Goal: Task Accomplishment & Management: Use online tool/utility

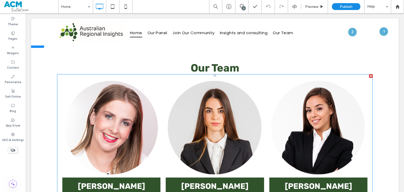
scroll to position [631, 0]
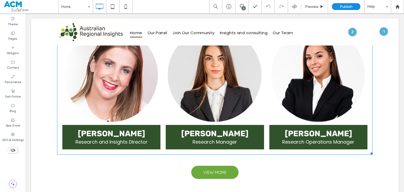
click at [151, 97] on link at bounding box center [111, 76] width 98 height 98
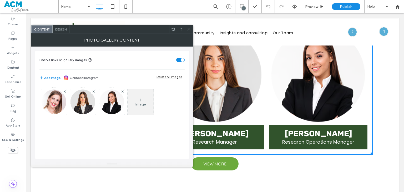
click at [190, 31] on span at bounding box center [189, 29] width 4 height 8
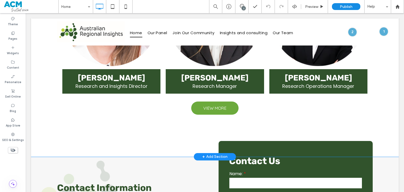
scroll to position [740, 0]
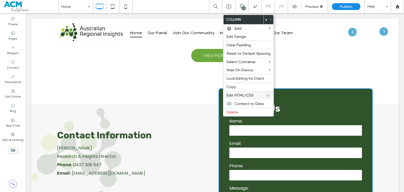
drag, startPoint x: 240, startPoint y: 95, endPoint x: 235, endPoint y: 96, distance: 5.1
click at [239, 95] on span "Edit HTML/CSS" at bounding box center [240, 95] width 27 height 4
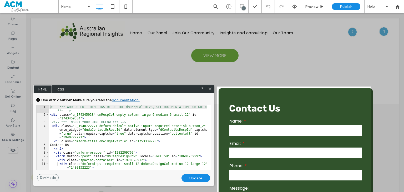
click at [64, 89] on span "CSS" at bounding box center [61, 89] width 18 height 8
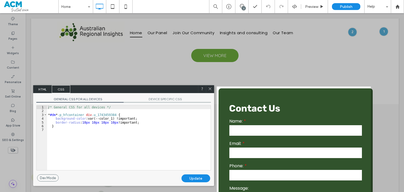
click at [159, 96] on div "GENERAL CSS FOR ALL DEVICES DEVICE SPECIFIC CSS Use with caution! Make sure you…" at bounding box center [123, 133] width 181 height 81
click at [159, 98] on span "DEVICE SPECIFIC CSS" at bounding box center [167, 100] width 87 height 6
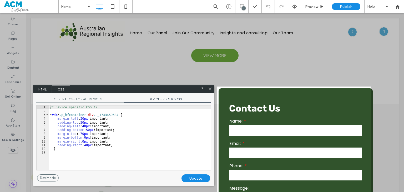
drag, startPoint x: 212, startPoint y: 88, endPoint x: 185, endPoint y: 75, distance: 29.7
click at [212, 88] on icon at bounding box center [210, 89] width 4 height 4
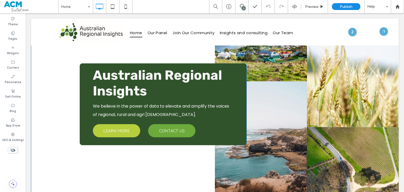
scroll to position [0, 0]
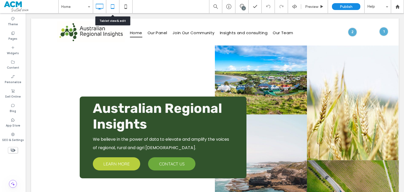
click at [112, 7] on icon at bounding box center [112, 6] width 11 height 11
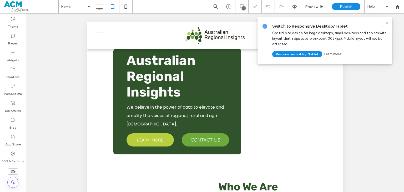
click at [387, 23] on icon at bounding box center [387, 23] width 4 height 4
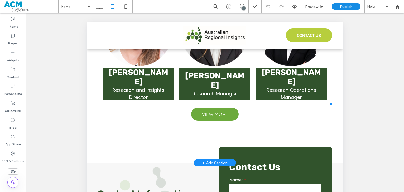
scroll to position [175, 0]
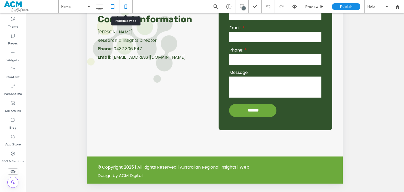
click at [125, 9] on icon at bounding box center [126, 6] width 11 height 11
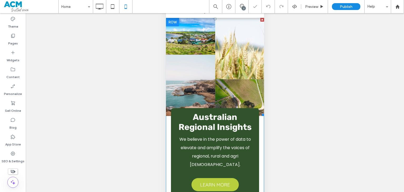
scroll to position [0, 0]
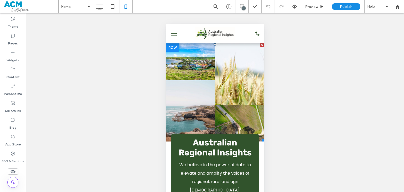
click at [229, 79] on link at bounding box center [239, 73] width 49 height 61
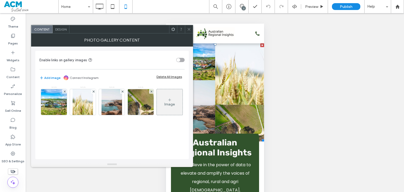
click at [62, 33] on div "Design" at bounding box center [61, 29] width 17 height 8
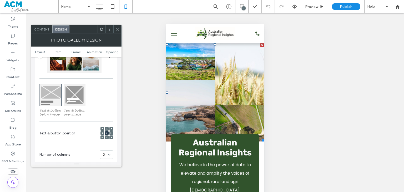
scroll to position [105, 0]
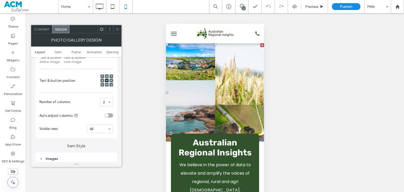
click at [118, 29] on icon at bounding box center [118, 29] width 4 height 4
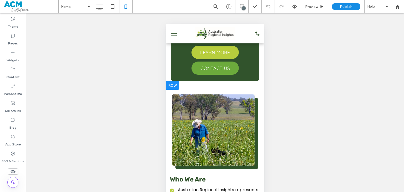
scroll to position [210, 0]
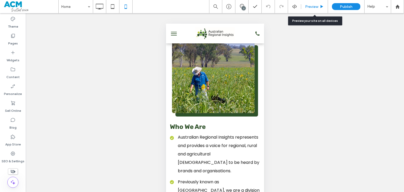
drag, startPoint x: 307, startPoint y: 8, endPoint x: 6, endPoint y: 17, distance: 301.9
click at [307, 8] on span "Preview" at bounding box center [311, 6] width 13 height 4
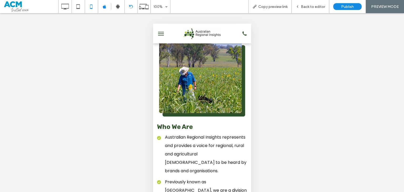
click at [128, 8] on div at bounding box center [131, 7] width 13 height 4
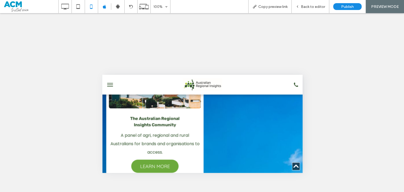
scroll to position [421, 0]
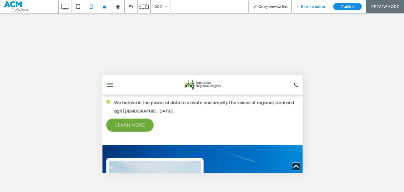
click at [300, 4] on div "Back to editor" at bounding box center [310, 6] width 37 height 4
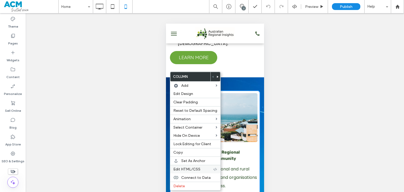
click at [187, 168] on span "Edit HTML/CSS" at bounding box center [186, 169] width 27 height 4
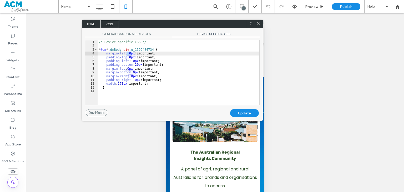
drag, startPoint x: 126, startPoint y: 53, endPoint x: 132, endPoint y: 53, distance: 5.5
click at [132, 53] on div "/* Device specific CSS */ * #dm * .dmBody div .u_1399484734 { margin-left : 0 p…" at bounding box center [179, 76] width 162 height 72
click at [259, 23] on icon at bounding box center [259, 24] width 4 height 4
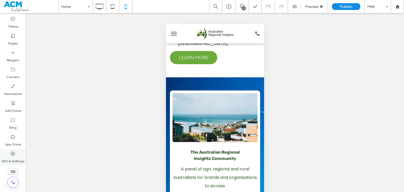
click at [7, 158] on label "SEO & Settings" at bounding box center [13, 159] width 23 height 7
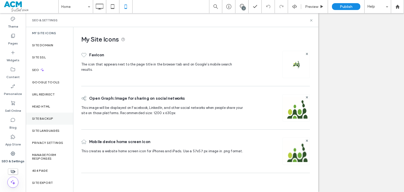
click at [47, 119] on label "Site Backup" at bounding box center [42, 119] width 21 height 4
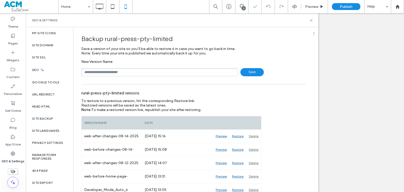
click at [111, 71] on input "text" at bounding box center [159, 72] width 157 height 8
type input "**********"
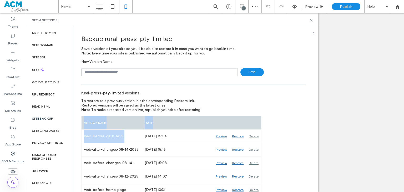
drag, startPoint x: 124, startPoint y: 135, endPoint x: 77, endPoint y: 135, distance: 47.6
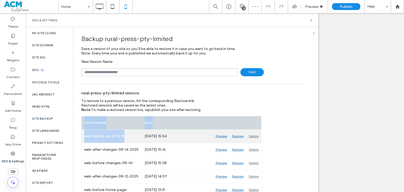
click at [82, 134] on div "web-before-qa-8-14-15" at bounding box center [112, 136] width 61 height 13
drag, startPoint x: 84, startPoint y: 136, endPoint x: 131, endPoint y: 140, distance: 47.0
click at [131, 140] on div "web-before-qa-8-14-15" at bounding box center [112, 136] width 61 height 13
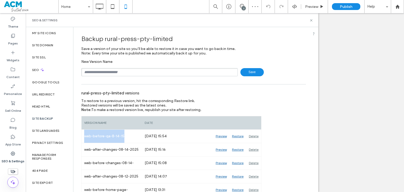
copy div "web-before-qa-8-14-15"
click at [128, 72] on input "text" at bounding box center [159, 72] width 157 height 8
paste input "**********"
click at [125, 72] on input "**********" at bounding box center [159, 72] width 157 height 8
click at [123, 73] on input "**********" at bounding box center [159, 72] width 157 height 8
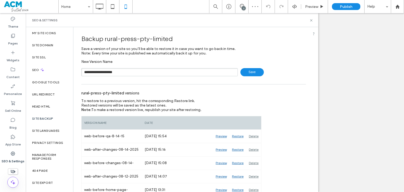
type input "**********"
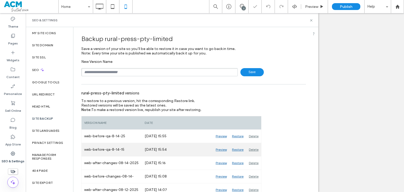
click at [253, 149] on div "Delete" at bounding box center [253, 149] width 15 height 13
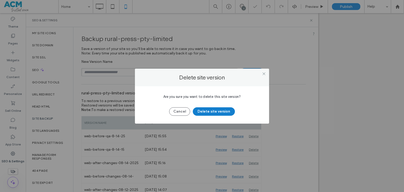
click at [219, 114] on button "Delete site version" at bounding box center [214, 111] width 42 height 8
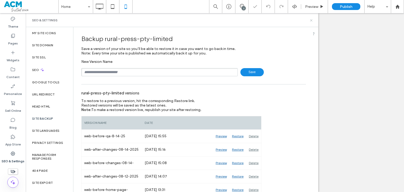
click at [313, 21] on icon at bounding box center [311, 20] width 4 height 4
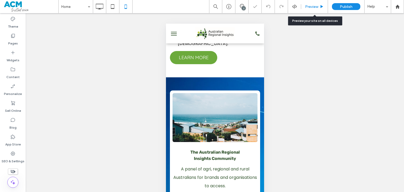
click at [310, 9] on div "Preview" at bounding box center [314, 6] width 27 height 13
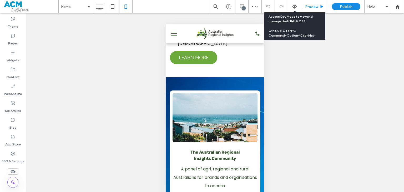
click at [312, 5] on span "Preview" at bounding box center [311, 6] width 13 height 4
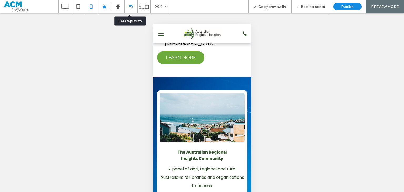
click at [131, 8] on icon at bounding box center [131, 7] width 4 height 4
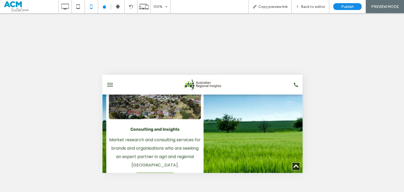
scroll to position [599, 0]
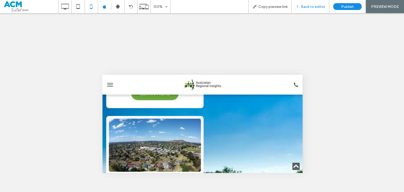
click at [316, 5] on span "Back to editor" at bounding box center [313, 6] width 24 height 4
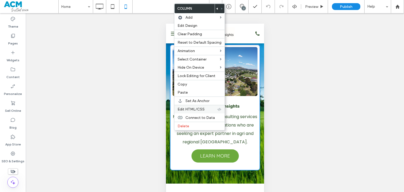
click at [191, 111] on span "Edit HTML/CSS" at bounding box center [191, 109] width 27 height 4
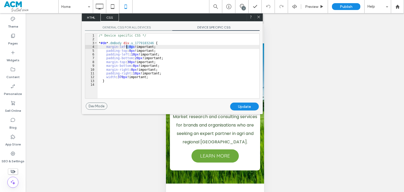
drag, startPoint x: 133, startPoint y: 47, endPoint x: 127, endPoint y: 48, distance: 5.6
click at [127, 48] on div "/* Device specific CSS */ * #dm * .dmBody div .u_1779183246 { margin-left : 0 p…" at bounding box center [179, 70] width 162 height 72
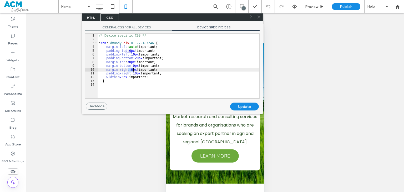
drag, startPoint x: 128, startPoint y: 70, endPoint x: 134, endPoint y: 69, distance: 6.1
click at [134, 69] on div "/* Device specific CSS */ * #dm * .dmBody div .u_1779183246 { margin-left : aut…" at bounding box center [179, 70] width 162 height 72
click at [241, 104] on div "Update" at bounding box center [244, 107] width 29 height 8
click at [258, 17] on icon at bounding box center [259, 17] width 4 height 4
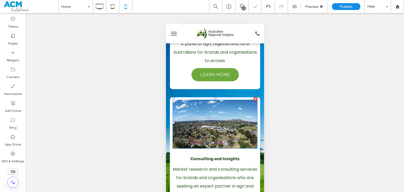
scroll to position [494, 0]
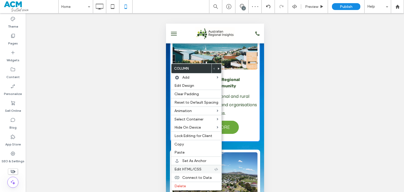
click at [198, 170] on span "Edit HTML/CSS" at bounding box center [187, 169] width 27 height 4
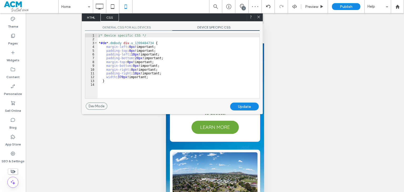
click at [201, 26] on span "DEVICE SPECIFIC CSS" at bounding box center [215, 28] width 87 height 6
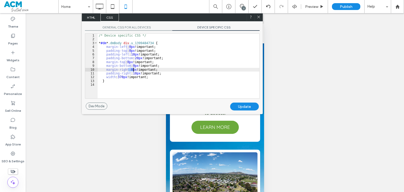
drag, startPoint x: 128, startPoint y: 70, endPoint x: 133, endPoint y: 69, distance: 5.8
click at [133, 69] on div "/* Device specific CSS */ * #dm * .dmBody div .u_1399484734 { margin-left : 0 p…" at bounding box center [179, 70] width 162 height 72
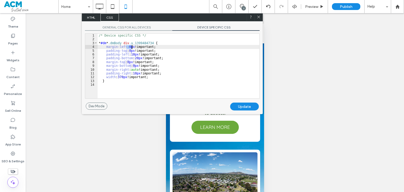
drag, startPoint x: 127, startPoint y: 47, endPoint x: 132, endPoint y: 47, distance: 5.0
click at [132, 47] on div "/* Device specific CSS */ * #dm * .dmBody div .u_1399484734 { margin-left : 0 p…" at bounding box center [179, 70] width 162 height 72
type textarea "**"
click at [242, 108] on div "Update" at bounding box center [244, 107] width 29 height 8
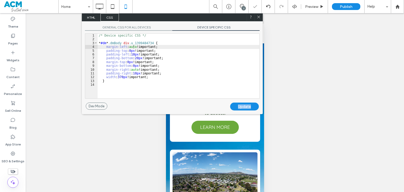
click at [242, 108] on div "Update" at bounding box center [244, 107] width 29 height 8
click at [258, 17] on icon at bounding box center [259, 17] width 4 height 4
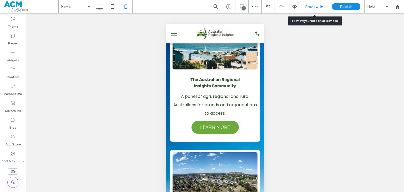
click at [314, 10] on div "Preview" at bounding box center [314, 6] width 27 height 13
click at [308, 6] on span "Preview" at bounding box center [311, 6] width 13 height 4
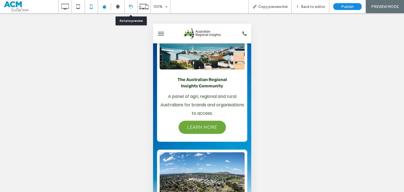
click at [134, 11] on div at bounding box center [130, 6] width 13 height 13
click at [124, 7] on div at bounding box center [117, 6] width 13 height 5
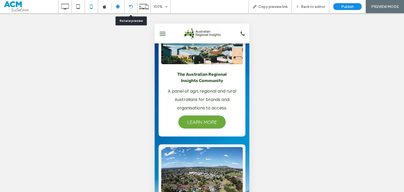
click at [129, 6] on icon at bounding box center [131, 7] width 4 height 4
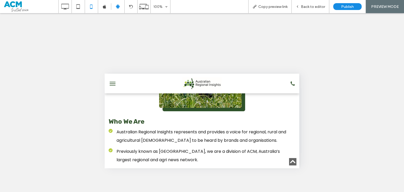
scroll to position [178, 0]
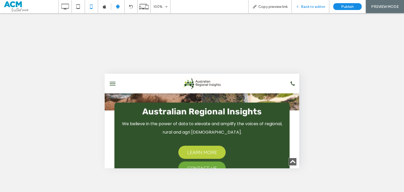
click at [306, 7] on span "Back to editor" at bounding box center [313, 6] width 24 height 4
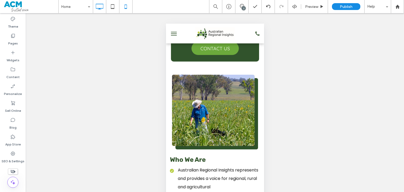
click at [103, 10] on icon at bounding box center [99, 6] width 11 height 11
